Goal: Task Accomplishment & Management: Manage account settings

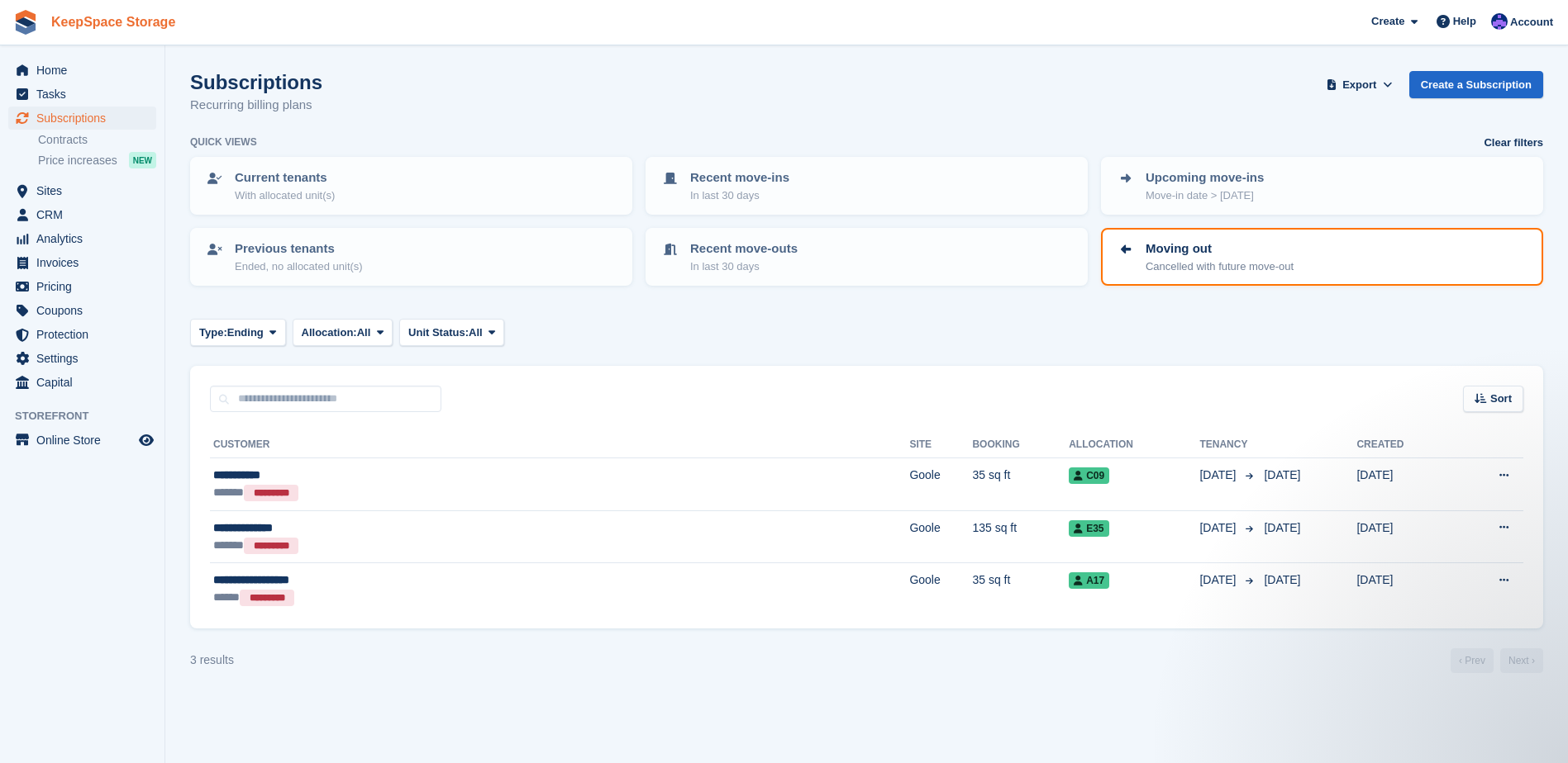
click at [123, 32] on link "KeepSpace Storage" at bounding box center [113, 22] width 137 height 28
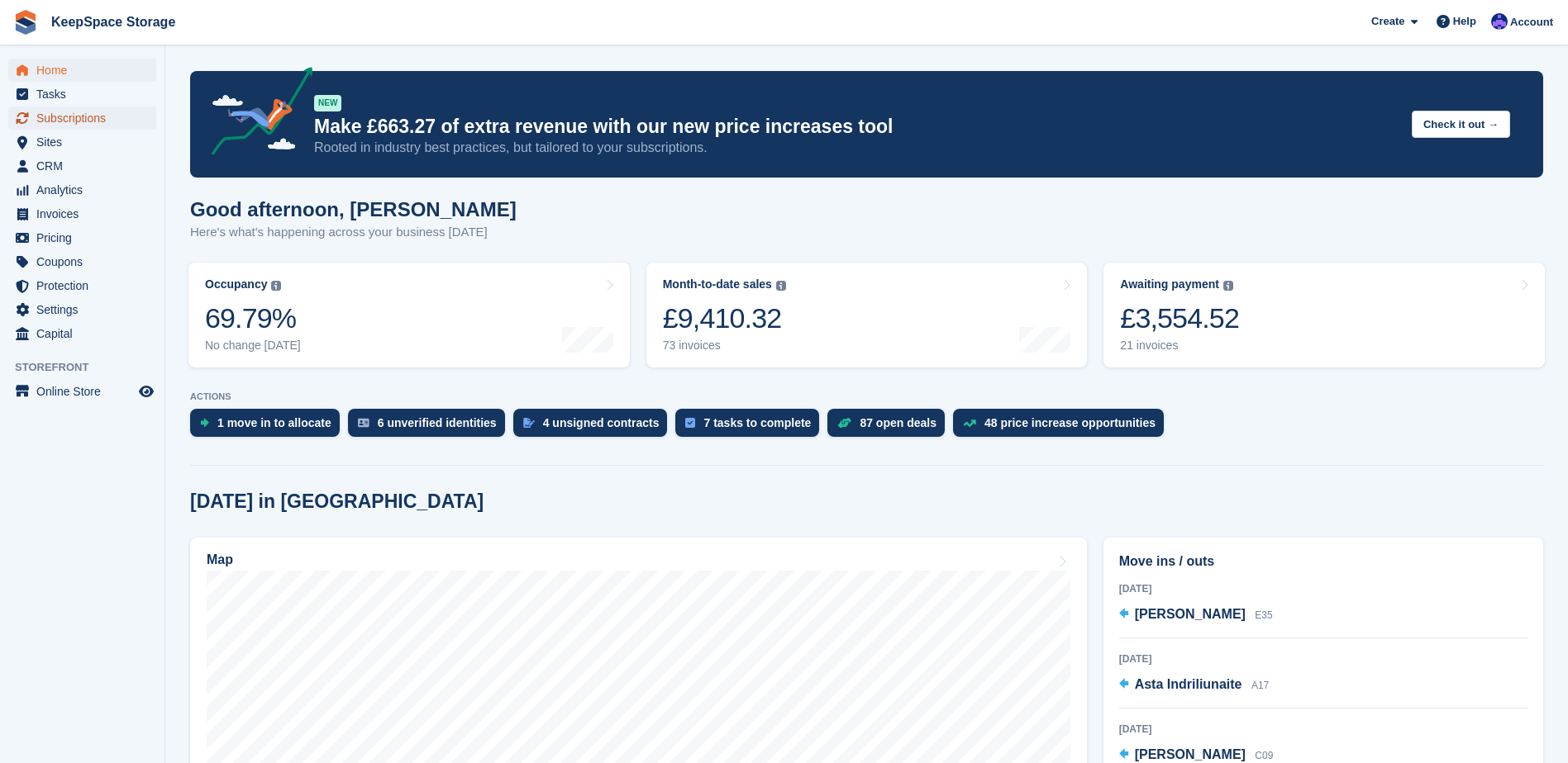
click at [118, 117] on span "Subscriptions" at bounding box center [85, 117] width 99 height 23
